Goal: Find specific page/section: Find specific page/section

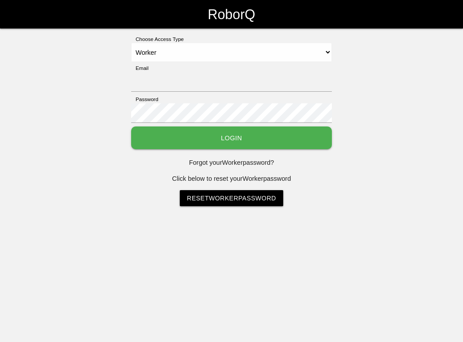
select select "Worker"
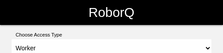
select select "Worker"
